Goal: Obtain resource: Obtain resource

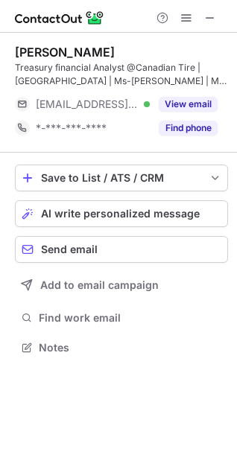
scroll to position [337, 237]
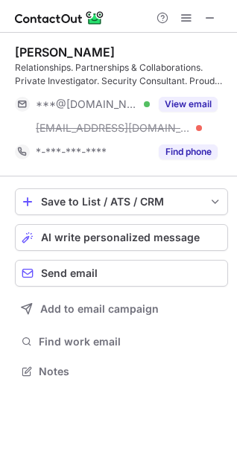
scroll to position [361, 237]
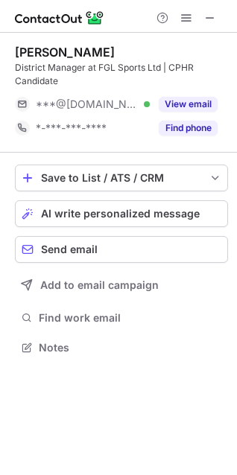
scroll to position [337, 237]
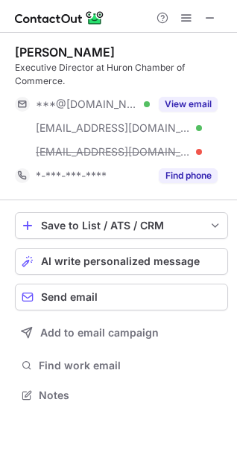
scroll to position [385, 237]
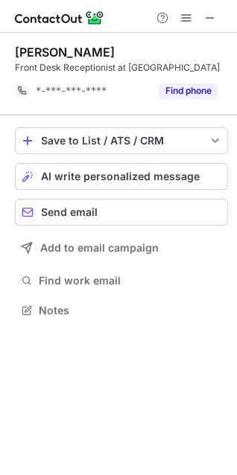
scroll to position [300, 237]
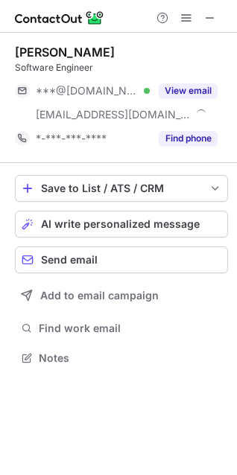
scroll to position [348, 237]
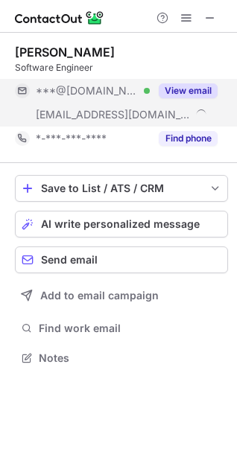
click at [190, 91] on button "View email" at bounding box center [188, 90] width 59 height 15
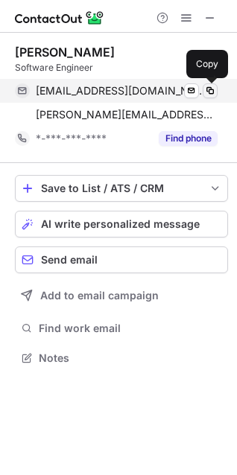
click at [209, 89] on span at bounding box center [210, 91] width 12 height 12
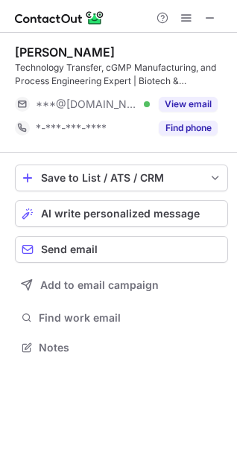
scroll to position [337, 237]
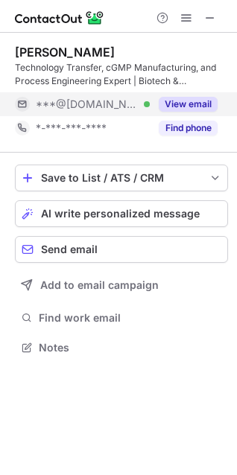
click at [215, 99] on button "View email" at bounding box center [188, 104] width 59 height 15
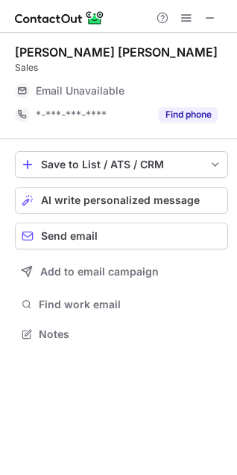
scroll to position [324, 237]
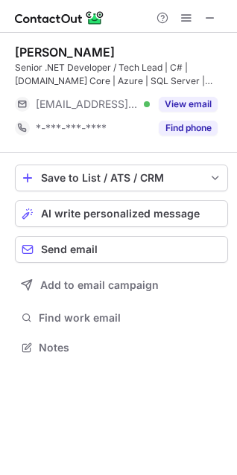
scroll to position [337, 237]
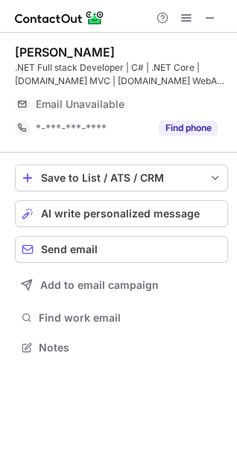
scroll to position [337, 237]
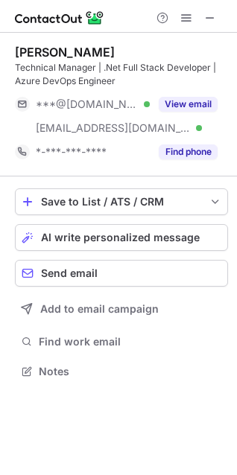
scroll to position [361, 237]
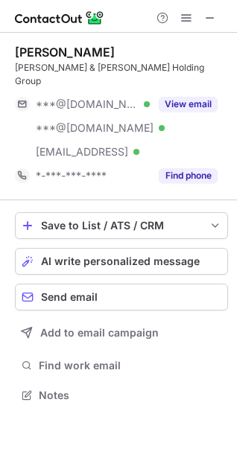
scroll to position [372, 237]
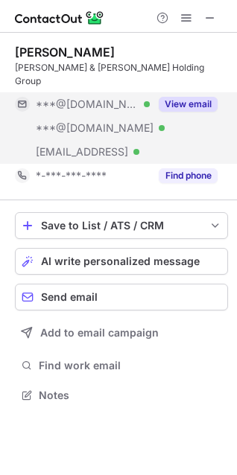
click at [200, 97] on button "View email" at bounding box center [188, 104] width 59 height 15
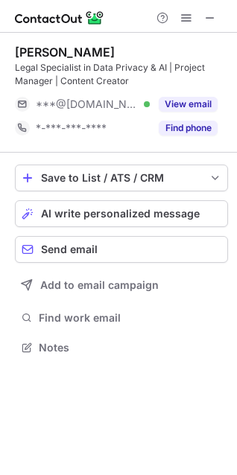
scroll to position [337, 237]
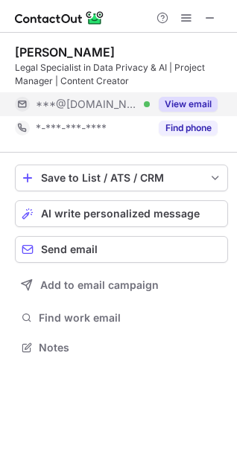
click at [195, 103] on button "View email" at bounding box center [188, 104] width 59 height 15
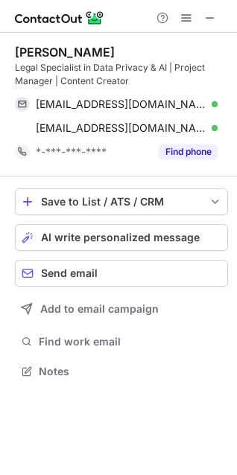
scroll to position [361, 237]
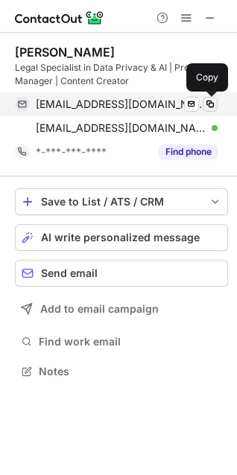
click at [212, 101] on span at bounding box center [210, 104] width 12 height 12
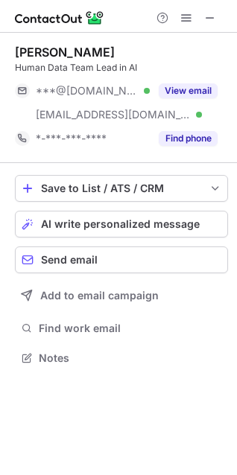
scroll to position [348, 237]
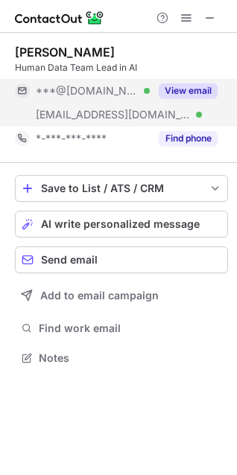
click at [174, 84] on button "View email" at bounding box center [188, 90] width 59 height 15
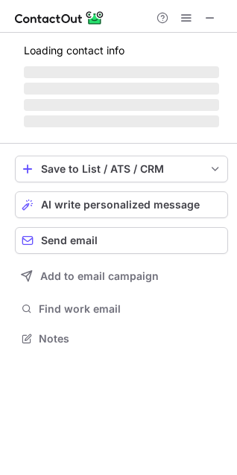
scroll to position [324, 237]
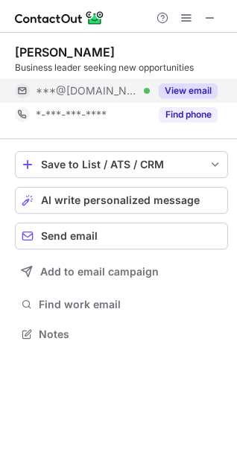
click at [177, 91] on button "View email" at bounding box center [188, 90] width 59 height 15
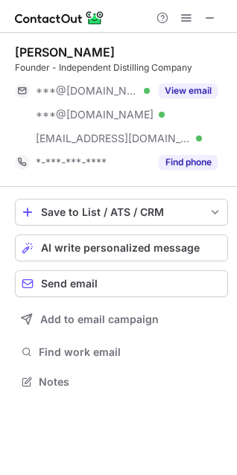
scroll to position [372, 237]
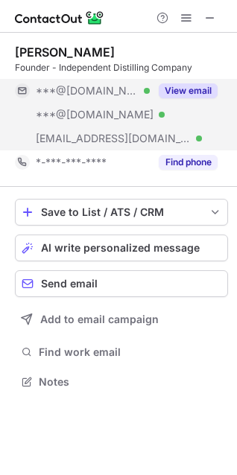
click at [165, 96] on button "View email" at bounding box center [188, 90] width 59 height 15
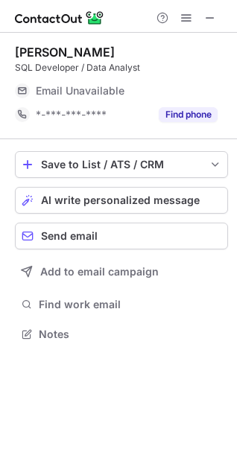
scroll to position [324, 237]
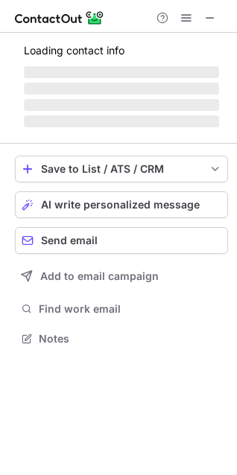
scroll to position [324, 237]
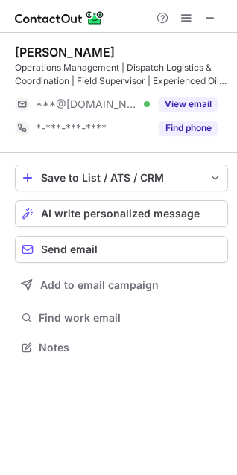
scroll to position [337, 237]
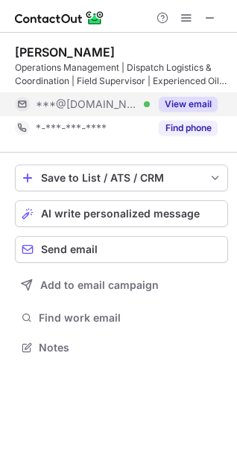
click at [194, 104] on button "View email" at bounding box center [188, 104] width 59 height 15
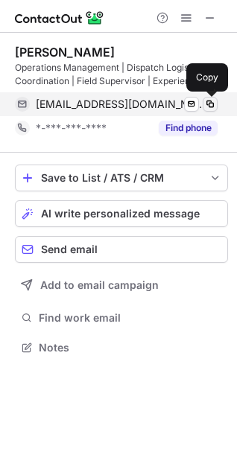
click at [212, 101] on span at bounding box center [210, 104] width 12 height 12
